Goal: Task Accomplishment & Management: Complete application form

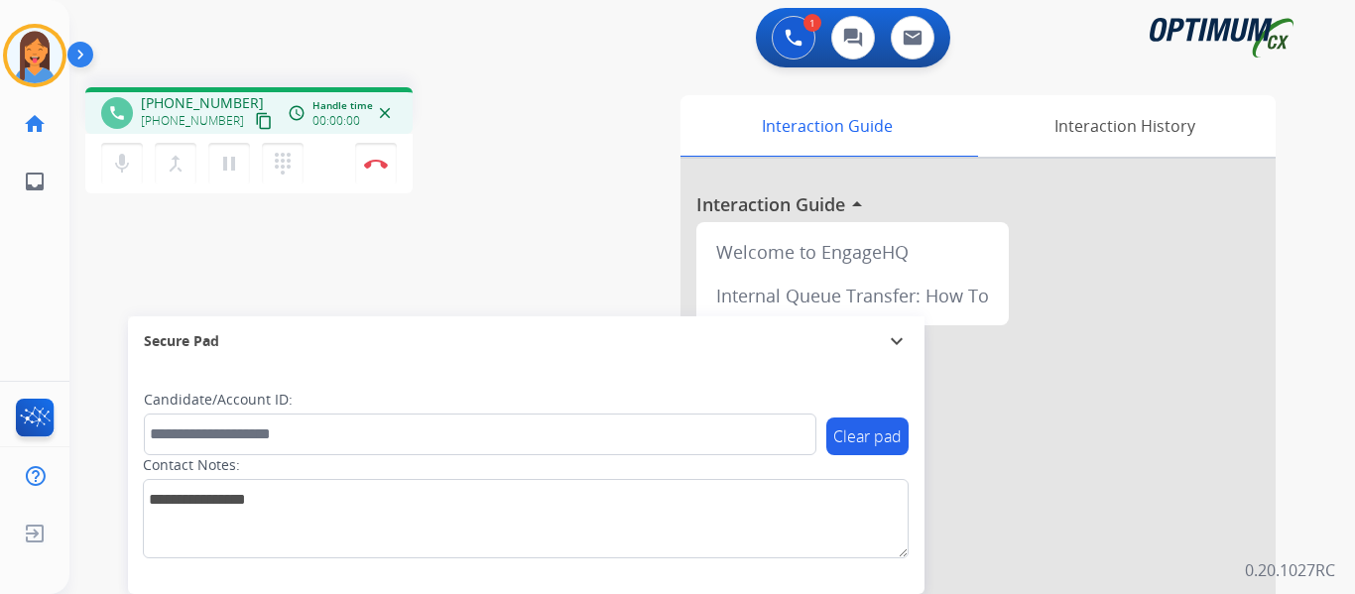
drag, startPoint x: 240, startPoint y: 123, endPoint x: 434, endPoint y: 169, distance: 199.6
click at [255, 123] on mat-icon "content_copy" at bounding box center [264, 121] width 18 height 18
click at [378, 167] on img at bounding box center [376, 164] width 24 height 10
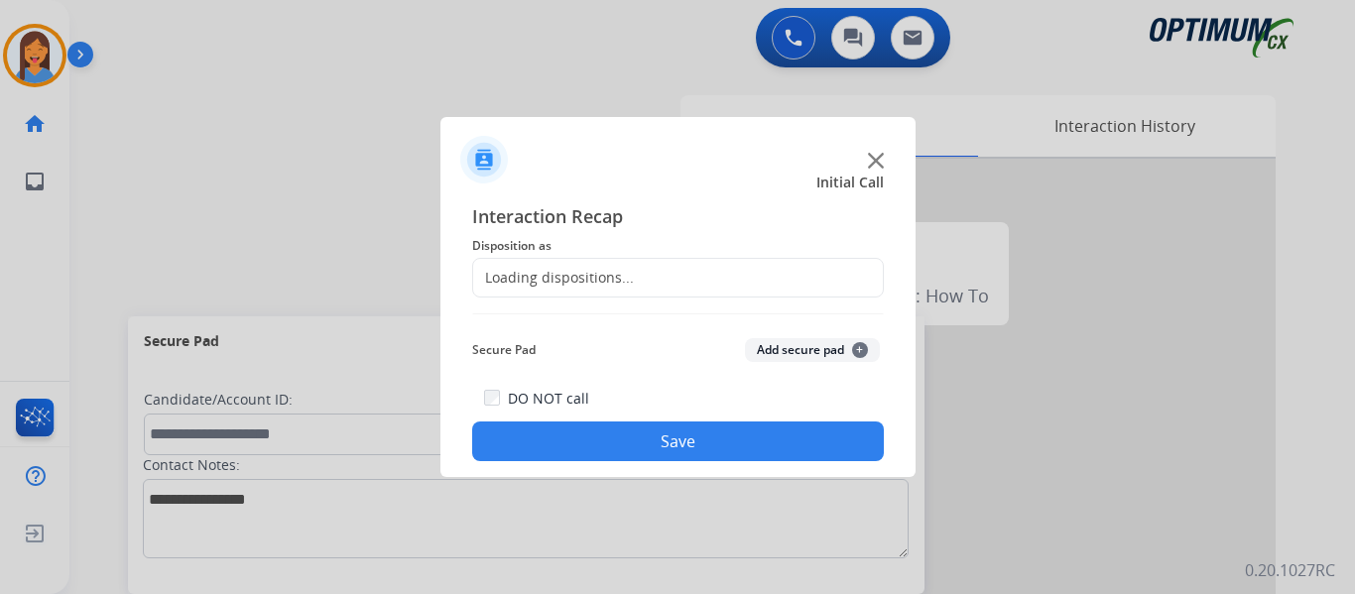
click at [569, 297] on div "Loading dispositions..." at bounding box center [678, 278] width 412 height 40
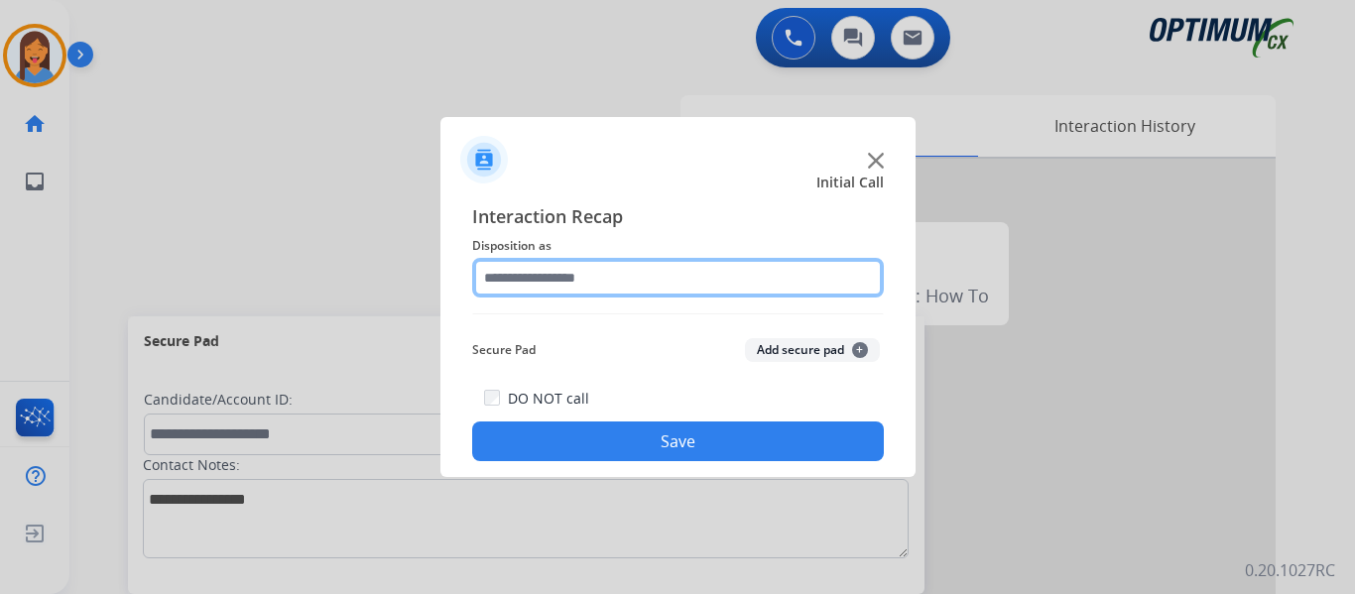
click at [576, 275] on input "text" at bounding box center [678, 278] width 412 height 40
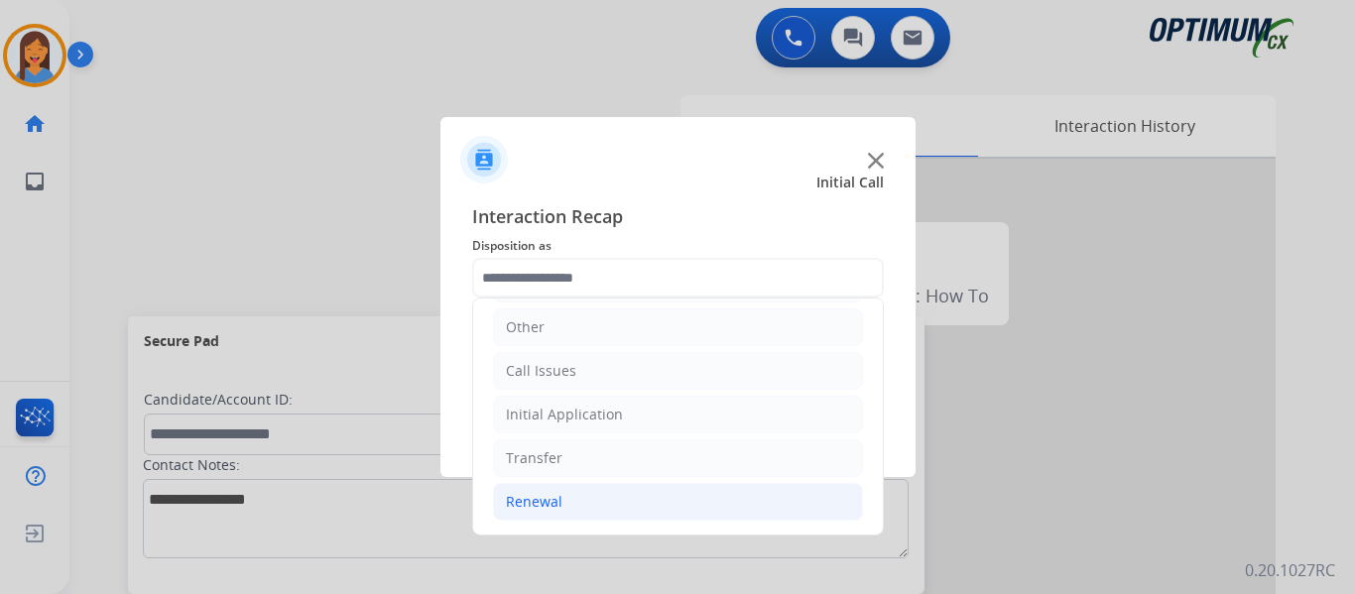
click at [562, 506] on li "Renewal" at bounding box center [678, 502] width 370 height 38
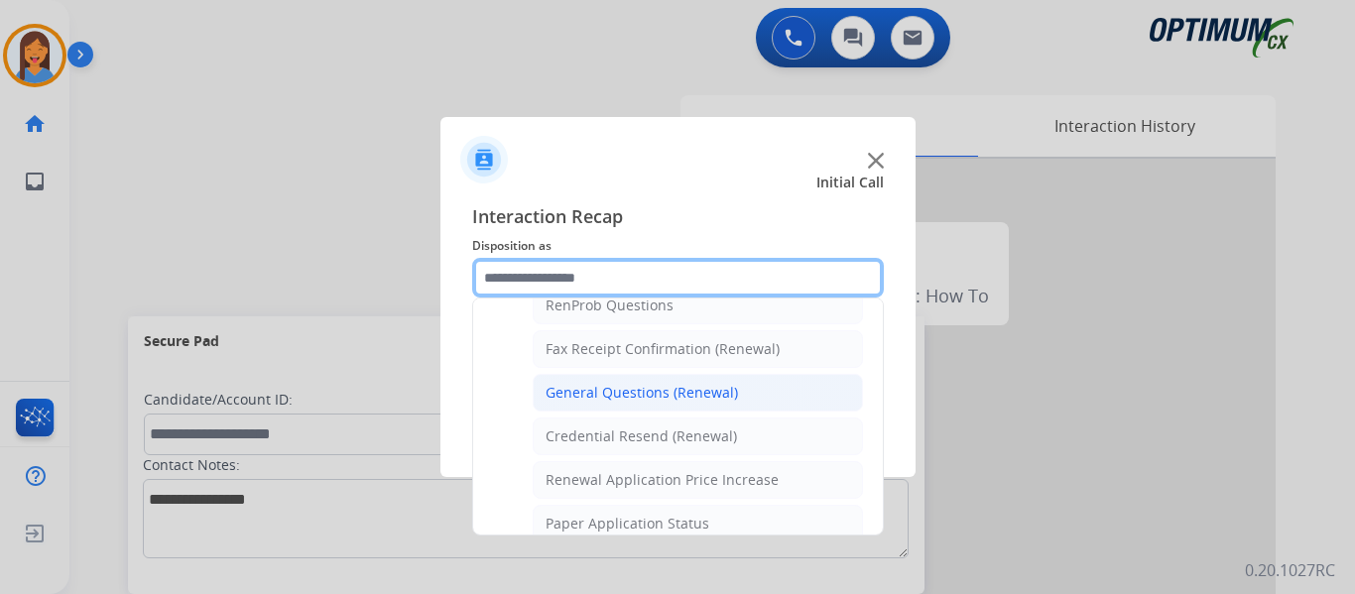
scroll to position [532, 0]
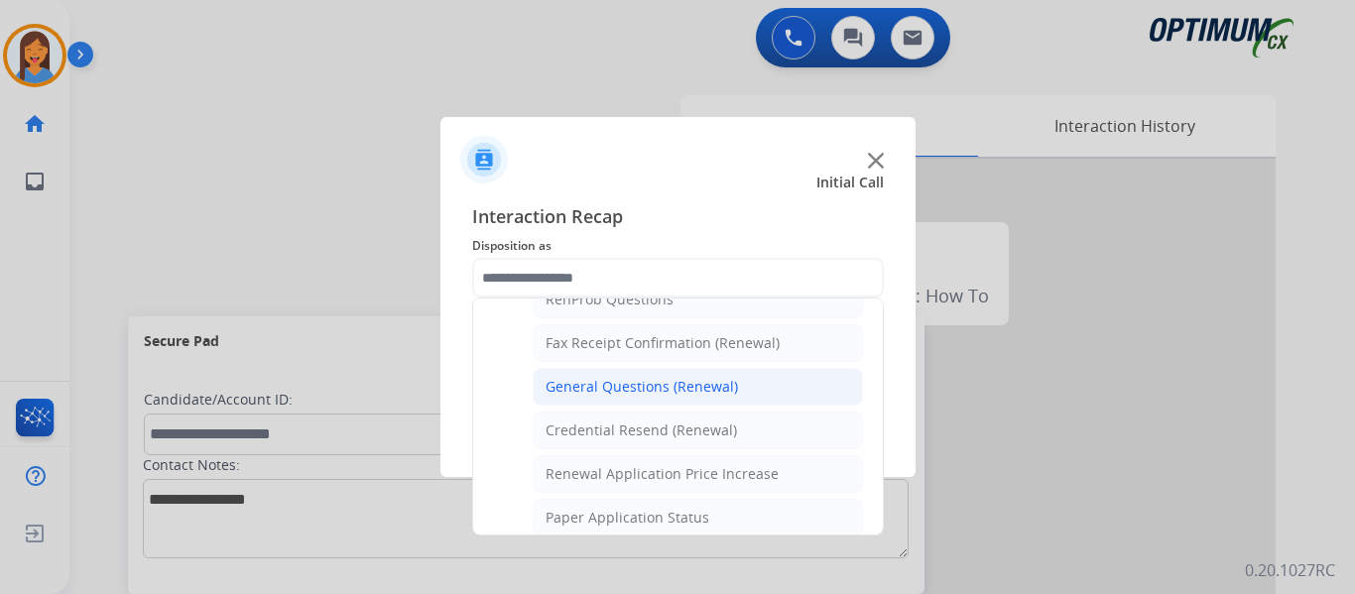
click at [625, 382] on div "General Questions (Renewal)" at bounding box center [641, 387] width 192 height 20
type input "**********"
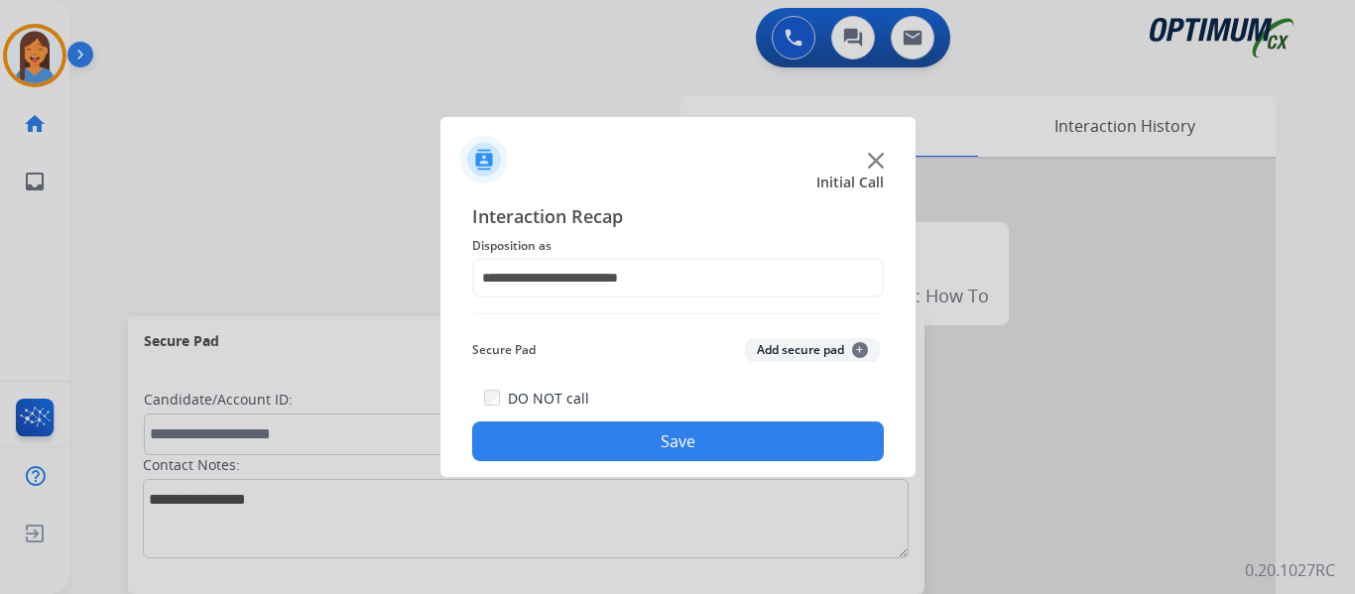
click at [690, 447] on button "Save" at bounding box center [678, 441] width 412 height 40
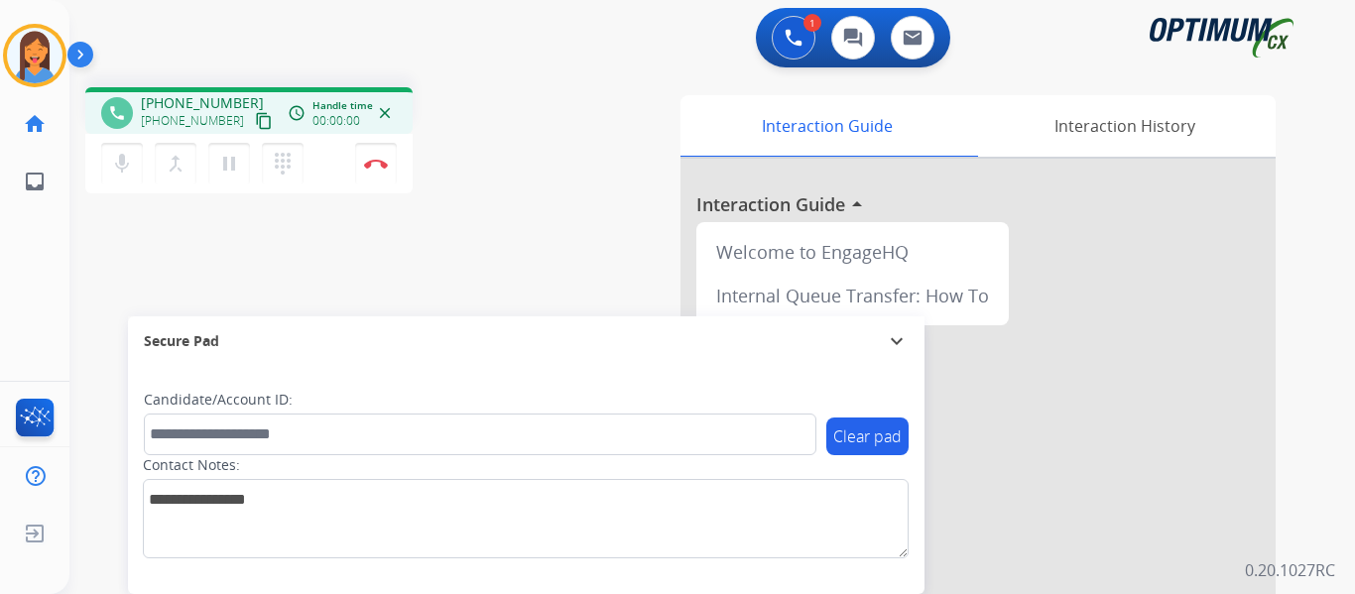
click at [255, 123] on mat-icon "content_copy" at bounding box center [264, 121] width 18 height 18
click at [382, 157] on button "Disconnect" at bounding box center [376, 164] width 42 height 42
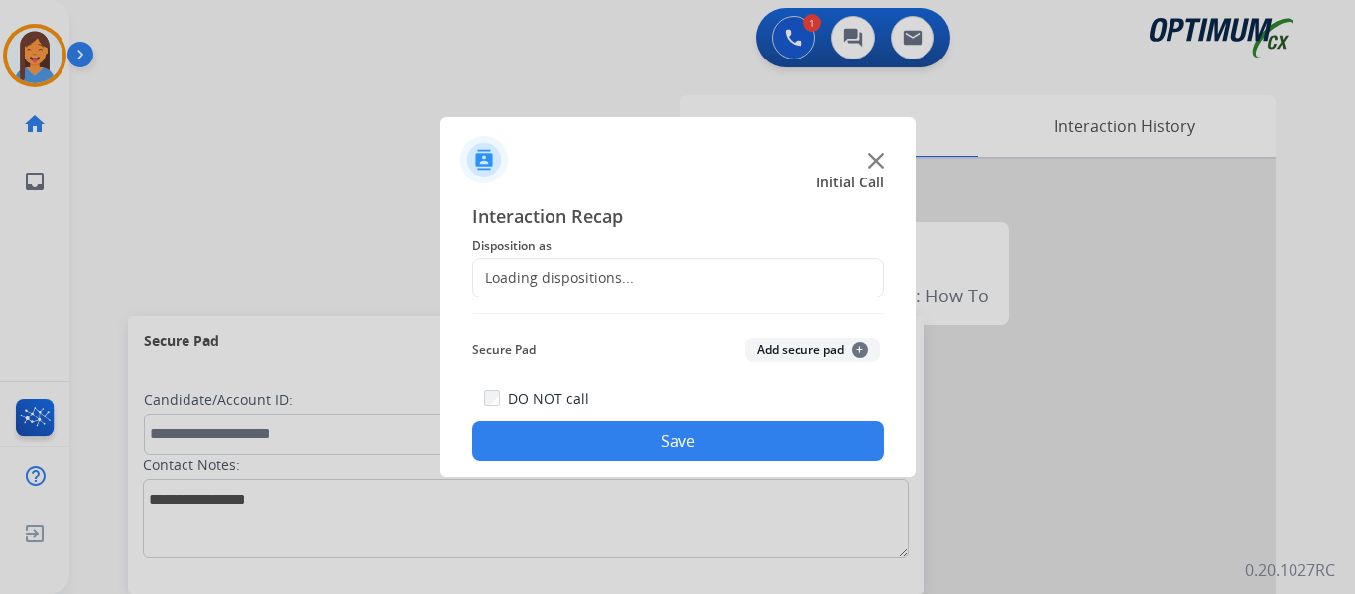
click at [601, 273] on div "Loading dispositions..." at bounding box center [553, 278] width 161 height 20
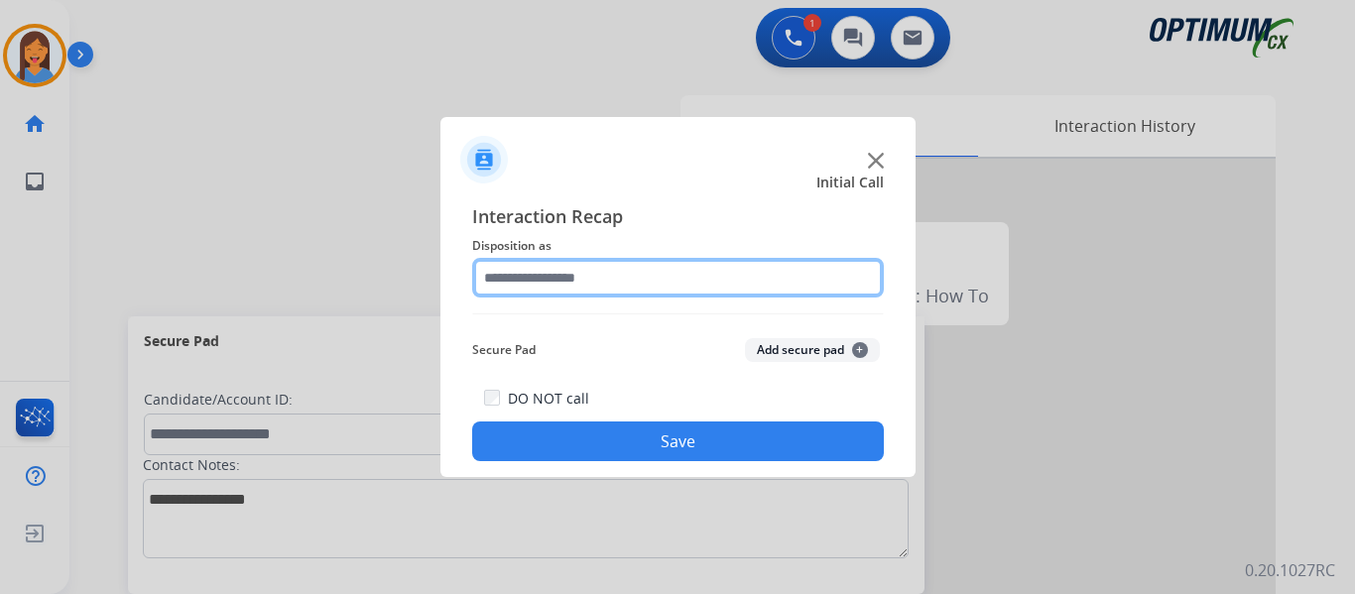
click at [665, 274] on input "text" at bounding box center [678, 278] width 412 height 40
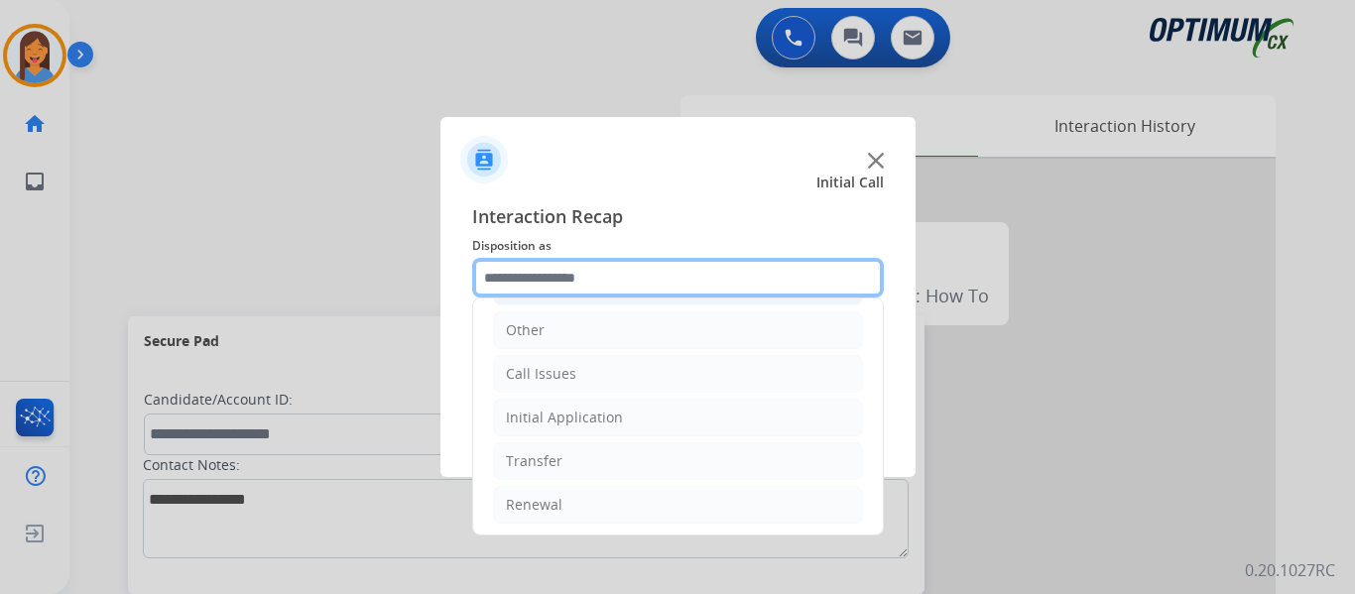
scroll to position [135, 0]
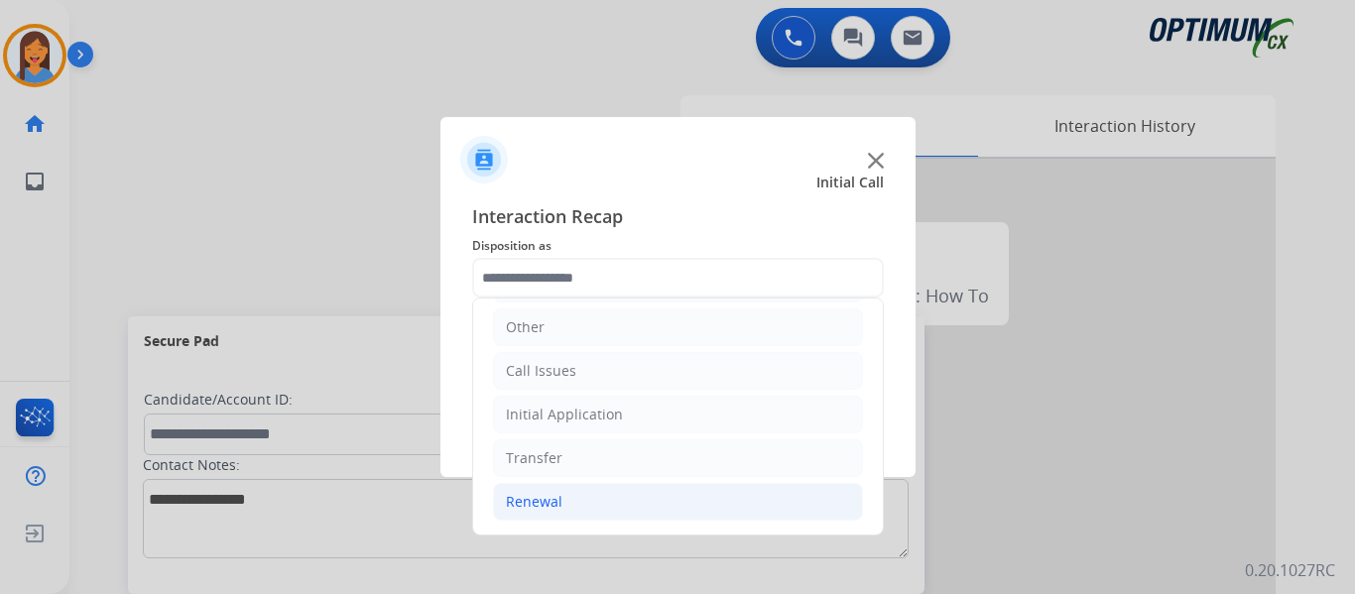
click at [555, 496] on div "Renewal" at bounding box center [534, 502] width 57 height 20
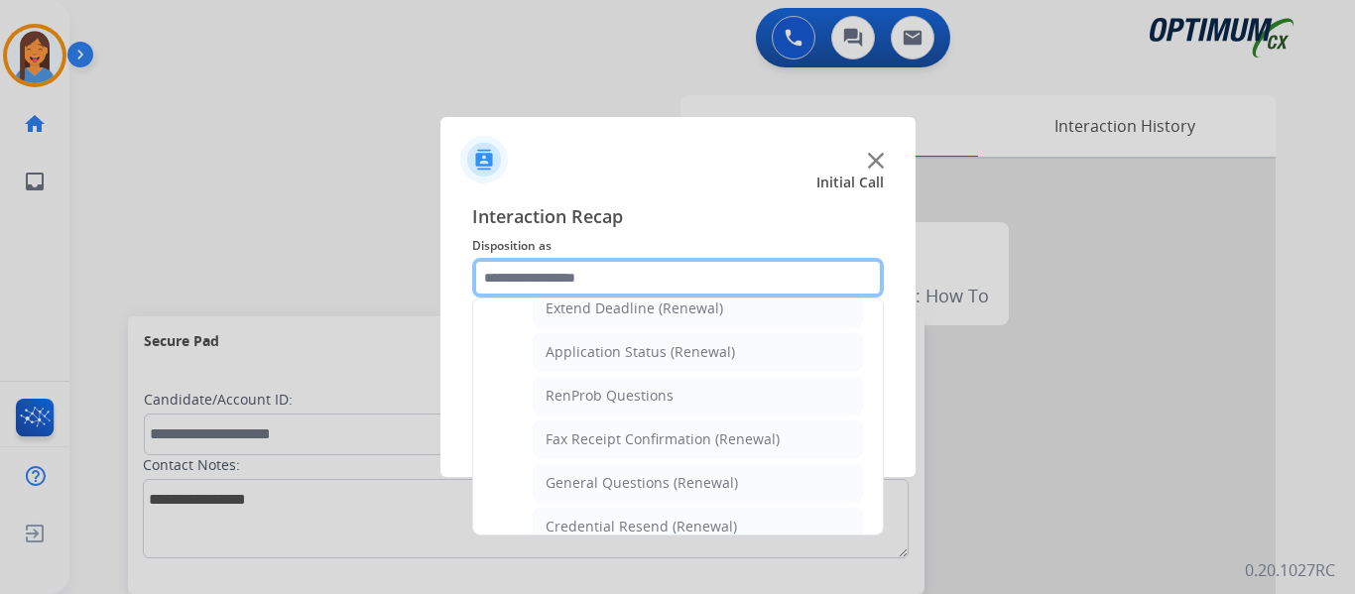
scroll to position [532, 0]
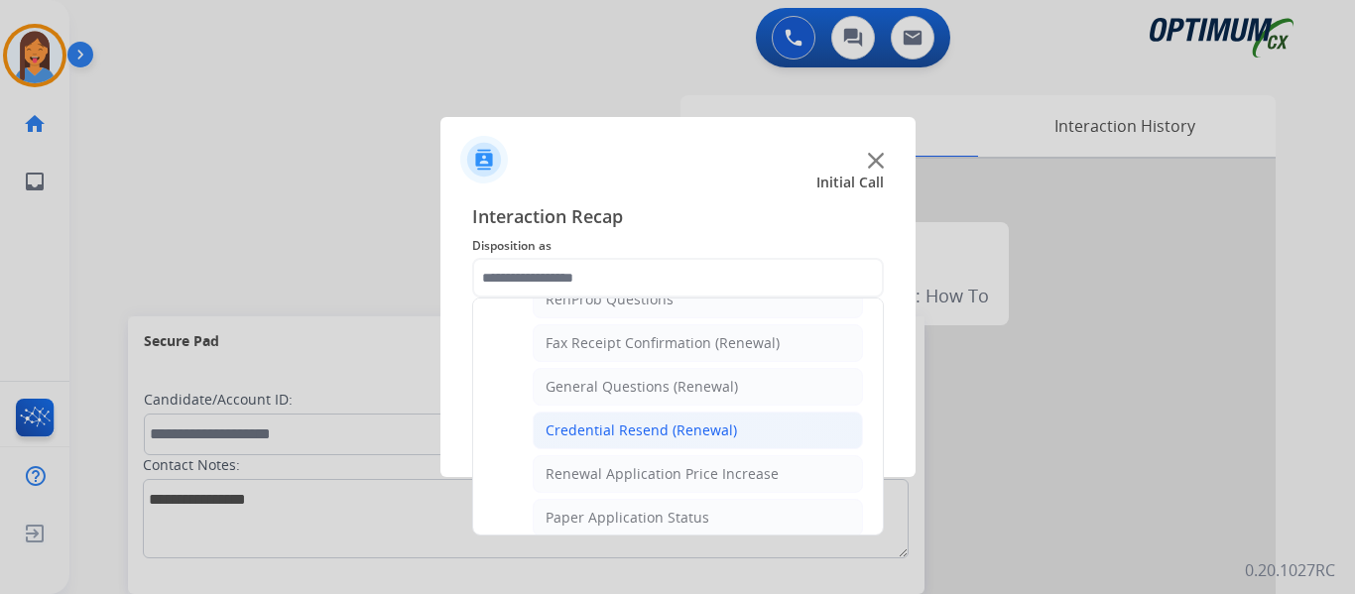
click at [651, 435] on div "Credential Resend (Renewal)" at bounding box center [640, 430] width 191 height 20
type input "**********"
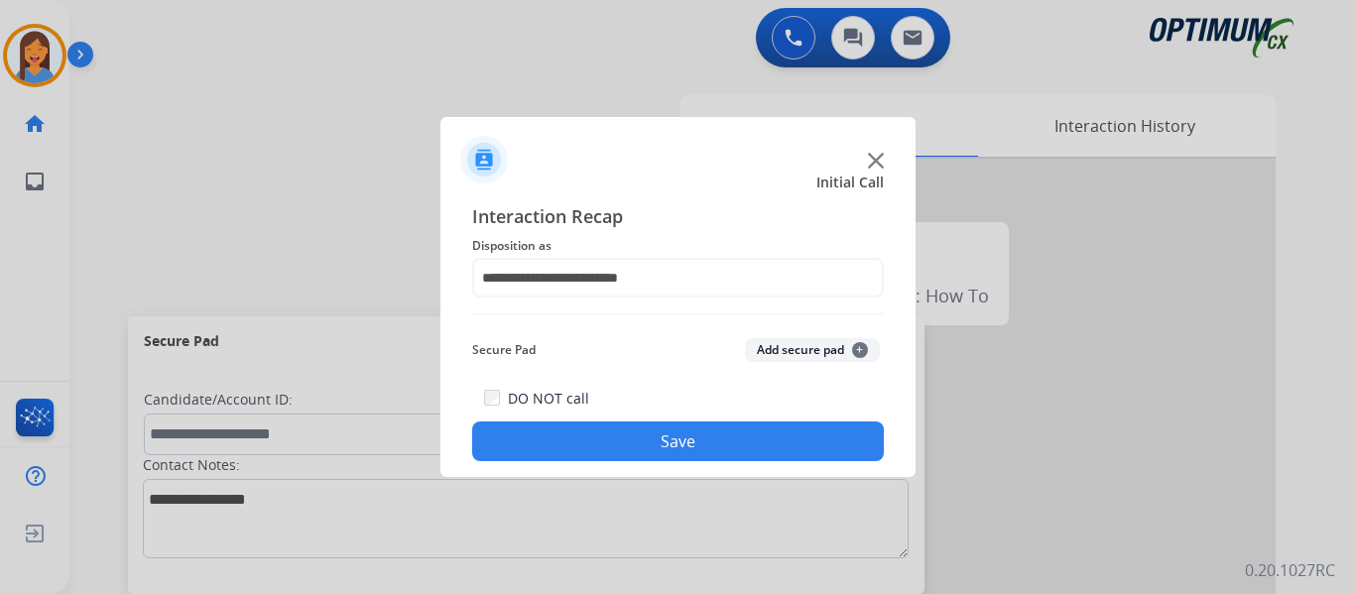
click at [705, 431] on button "Save" at bounding box center [678, 441] width 412 height 40
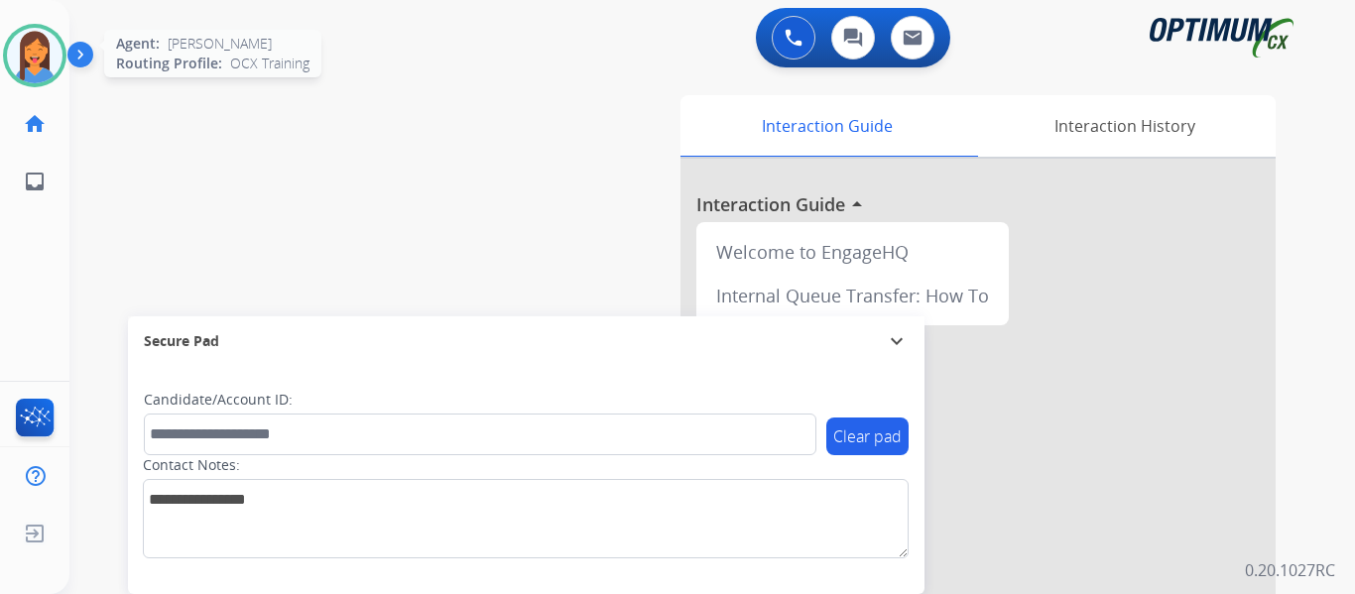
click at [16, 73] on img at bounding box center [35, 56] width 56 height 56
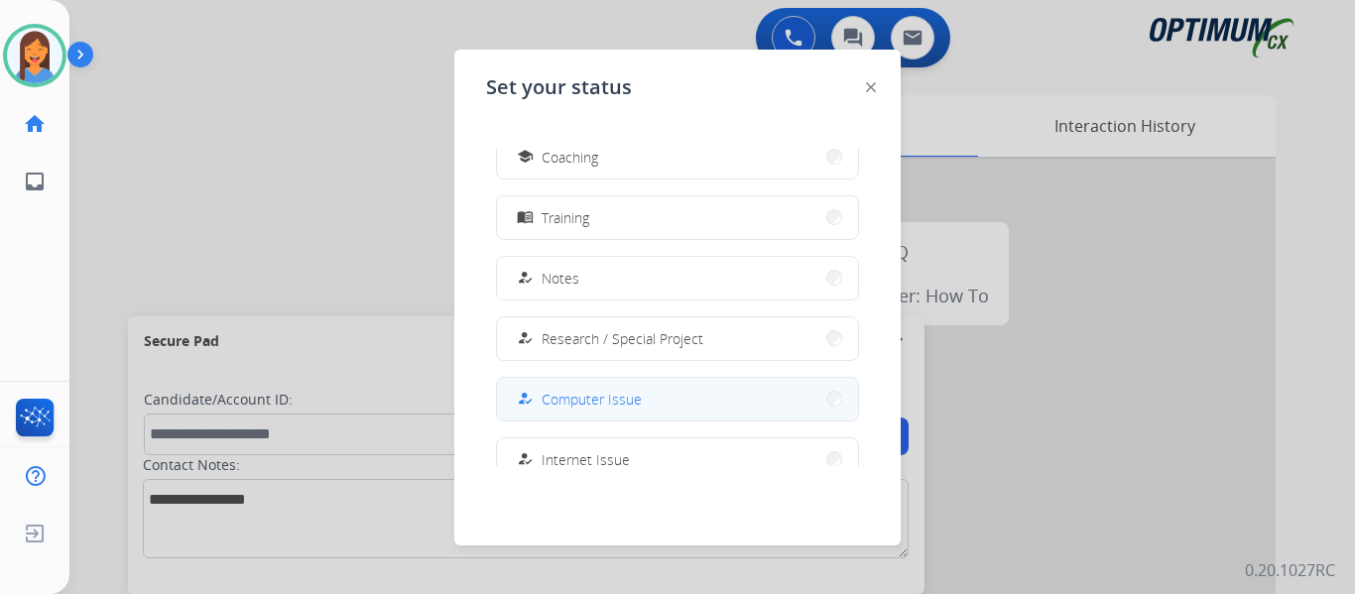
scroll to position [495, 0]
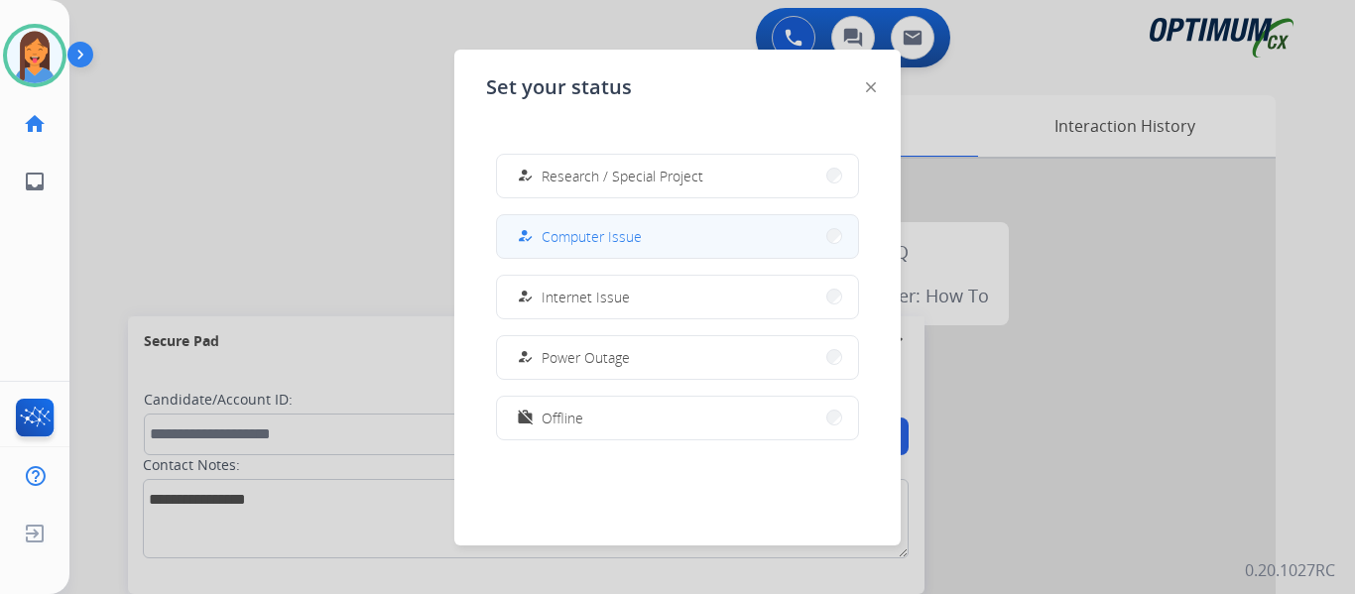
click at [564, 414] on span "Offline" at bounding box center [562, 418] width 42 height 21
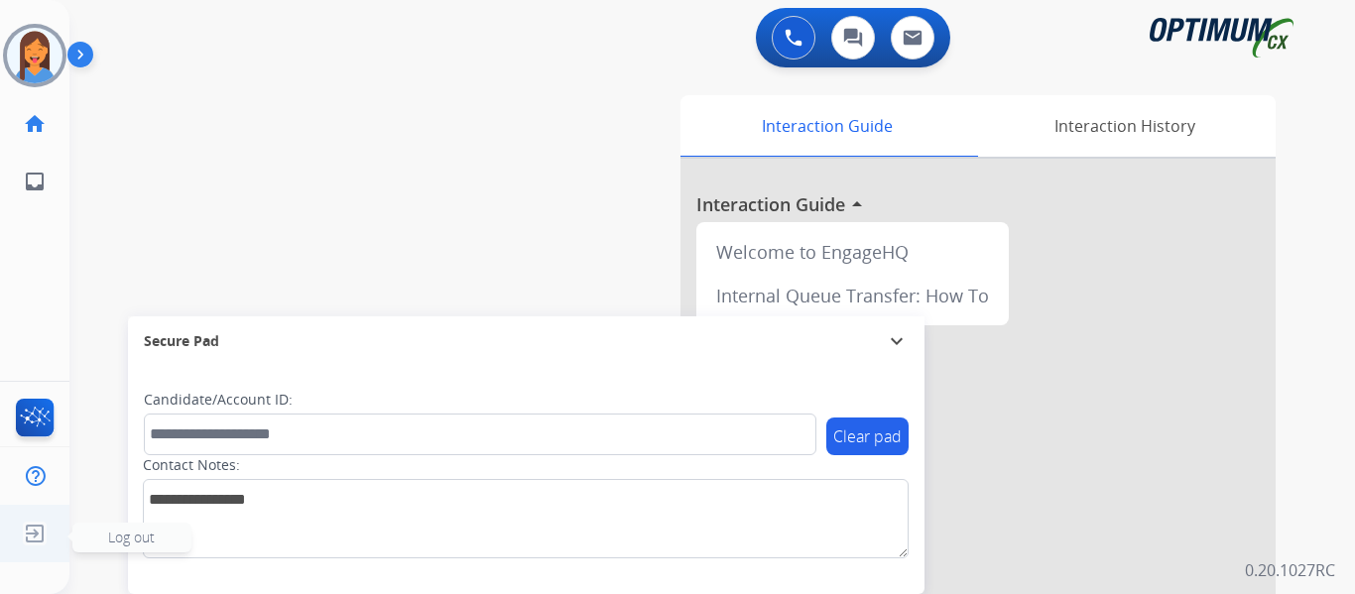
click at [33, 535] on img at bounding box center [35, 534] width 36 height 38
